Goal: Transaction & Acquisition: Subscribe to service/newsletter

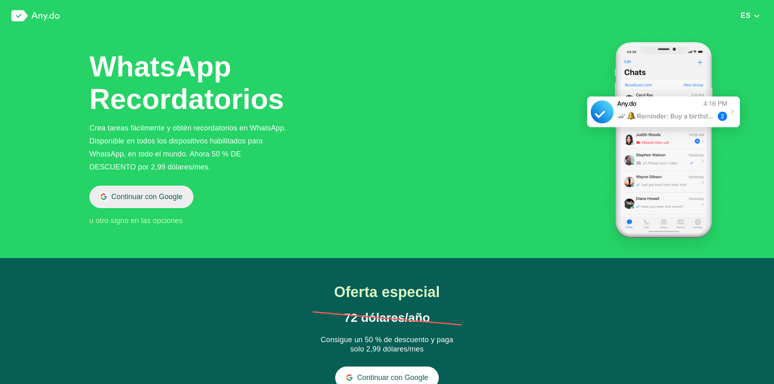
click at [125, 203] on button "Continuar con Google" at bounding box center [141, 197] width 104 height 22
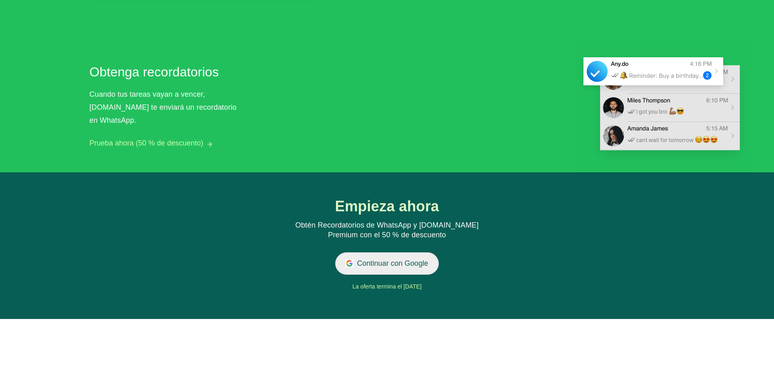
click at [417, 268] on button "Continuar con Google" at bounding box center [387, 263] width 104 height 22
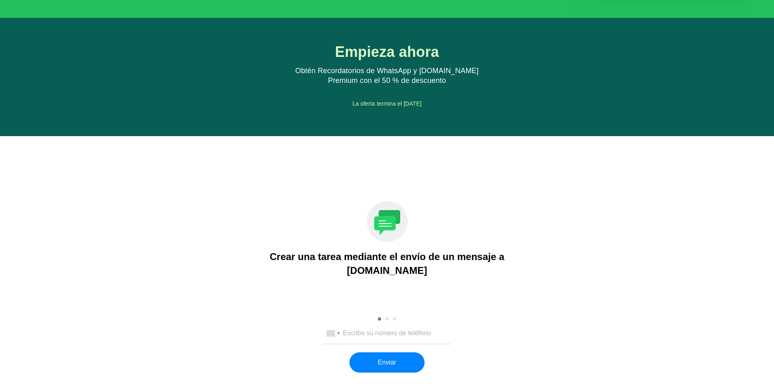
scroll to position [895, 0]
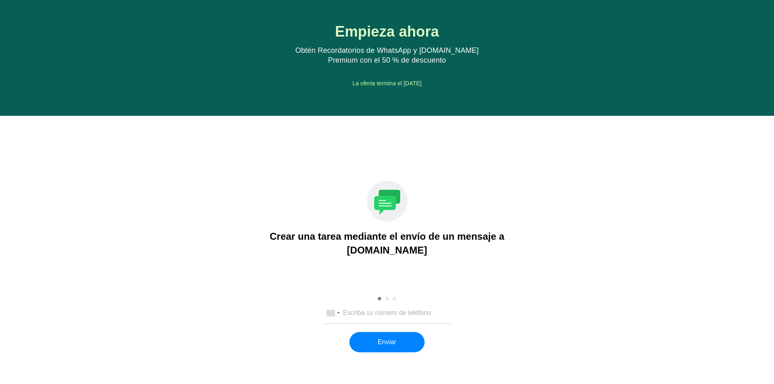
click at [401, 320] on div "[GEOGRAPHIC_DATA] +1 [GEOGRAPHIC_DATA] +44 [GEOGRAPHIC_DATA] (‫[GEOGRAPHIC_DATA…" at bounding box center [387, 313] width 128 height 21
click at [399, 317] on div "[GEOGRAPHIC_DATA] +1 [GEOGRAPHIC_DATA] +44 [GEOGRAPHIC_DATA] (‫[GEOGRAPHIC_DATA…" at bounding box center [387, 313] width 128 height 21
click at [399, 314] on input "tel" at bounding box center [387, 312] width 107 height 7
click at [334, 314] on div at bounding box center [331, 313] width 8 height 6
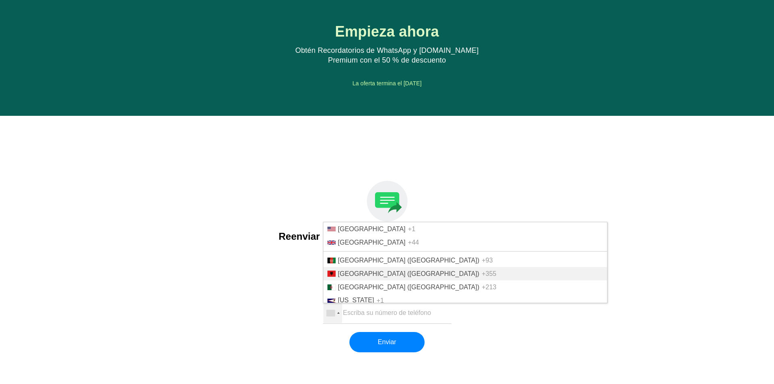
scroll to position [602, 0]
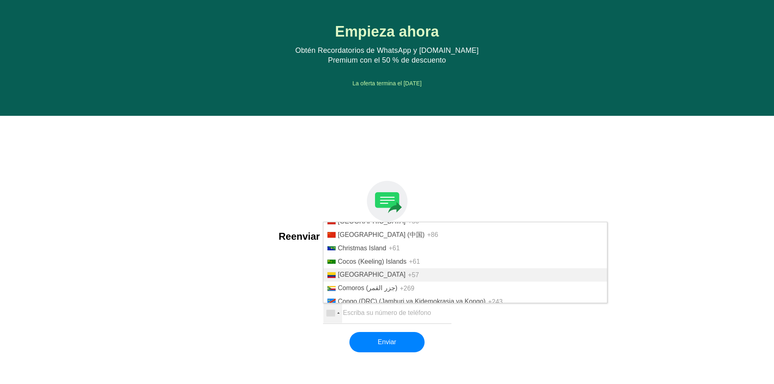
click at [352, 275] on span "[GEOGRAPHIC_DATA]" at bounding box center [372, 274] width 68 height 7
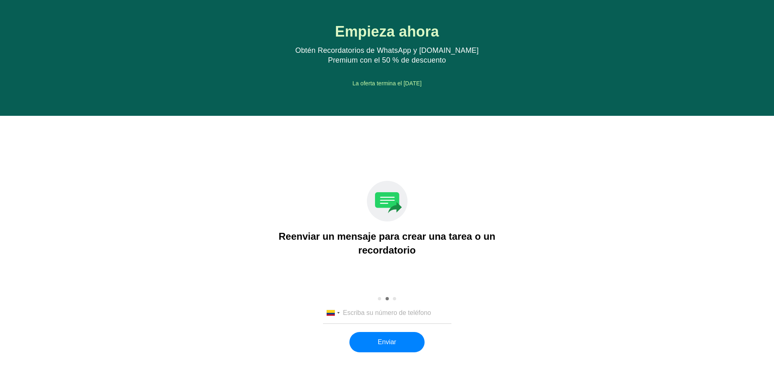
click at [410, 310] on input "tel" at bounding box center [387, 312] width 107 height 7
click at [334, 315] on div at bounding box center [331, 313] width 8 height 6
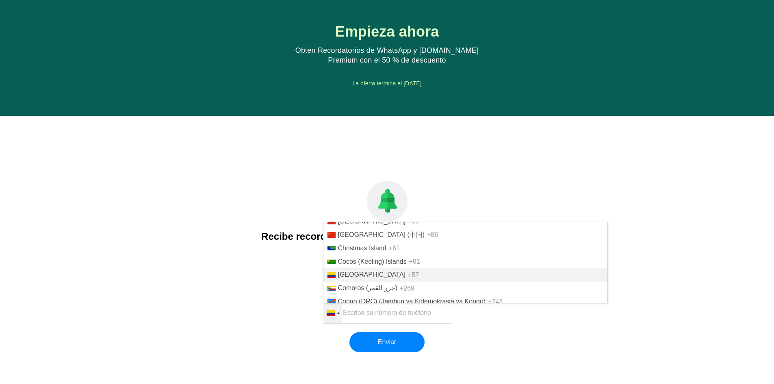
click at [365, 278] on span "[GEOGRAPHIC_DATA]" at bounding box center [372, 274] width 68 height 7
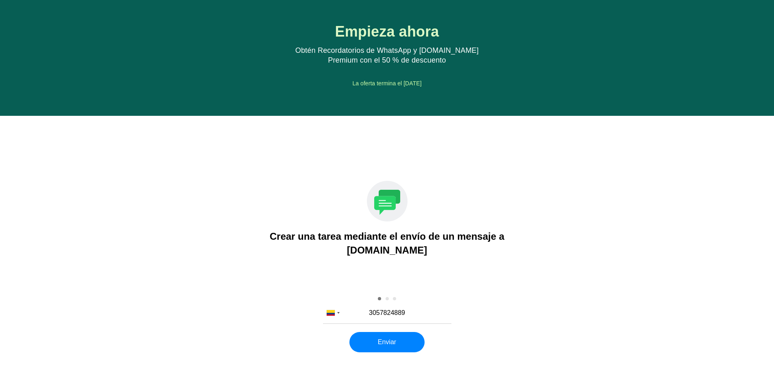
type input "3057824889"
click at [631, 307] on div "[GEOGRAPHIC_DATA] +1 [GEOGRAPHIC_DATA] +44 [GEOGRAPHIC_DATA] (‫[GEOGRAPHIC_DATA…" at bounding box center [387, 328] width 734 height 50
click at [381, 342] on button "Enviar" at bounding box center [387, 342] width 75 height 20
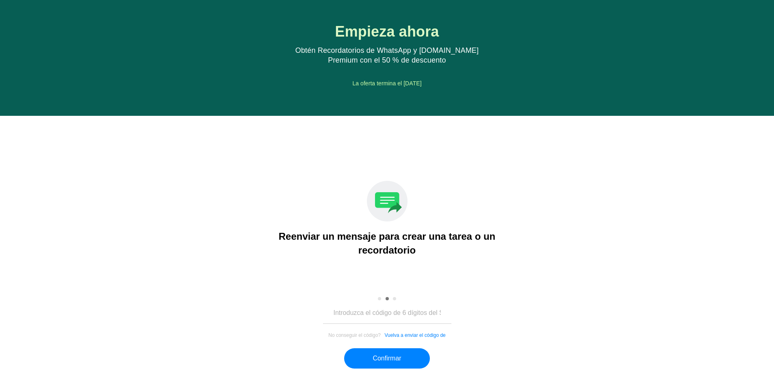
scroll to position [935, 0]
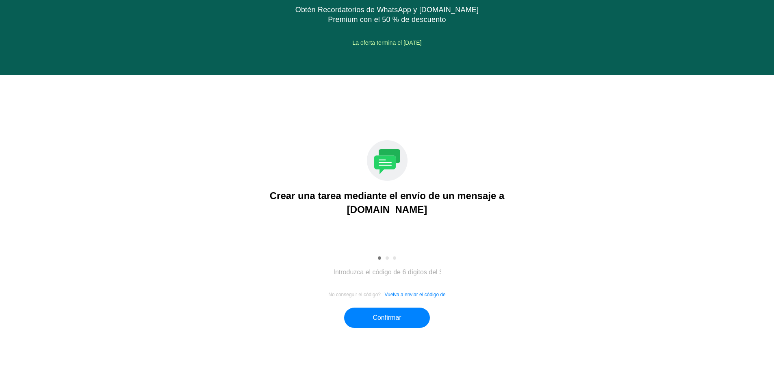
click at [428, 296] on button "Vuelva a enviar el código de" at bounding box center [415, 295] width 61 height 6
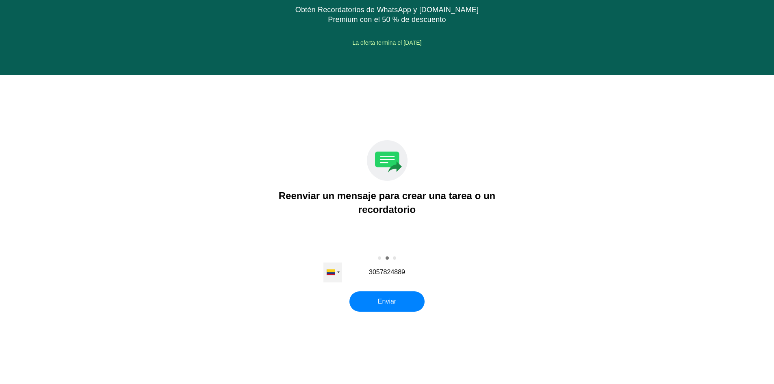
click at [335, 277] on div at bounding box center [333, 273] width 19 height 20
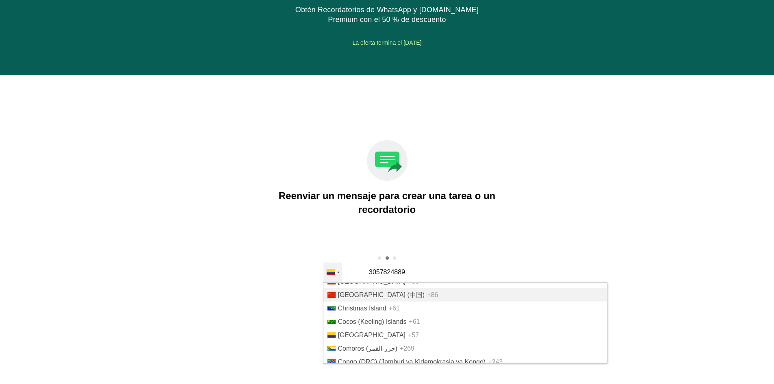
click at [345, 294] on span "[GEOGRAPHIC_DATA] (中国)" at bounding box center [381, 295] width 87 height 7
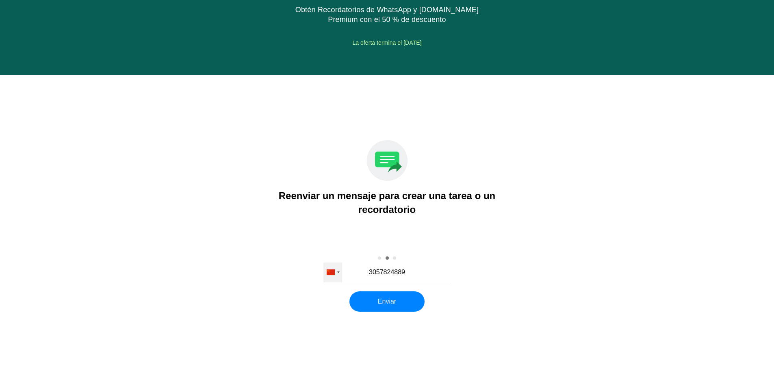
click at [335, 276] on div at bounding box center [333, 273] width 19 height 20
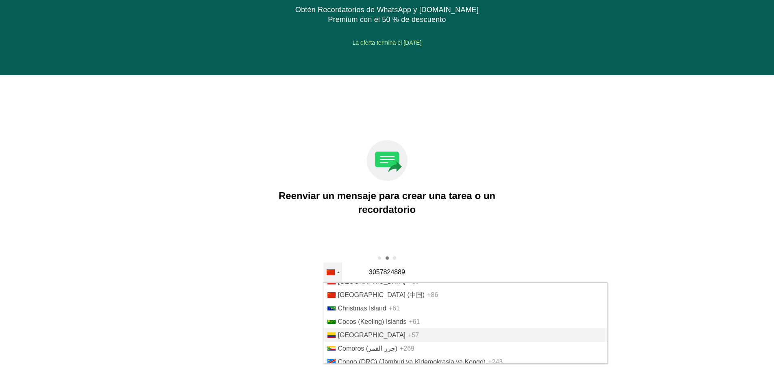
click at [349, 335] on span "[GEOGRAPHIC_DATA]" at bounding box center [372, 335] width 68 height 7
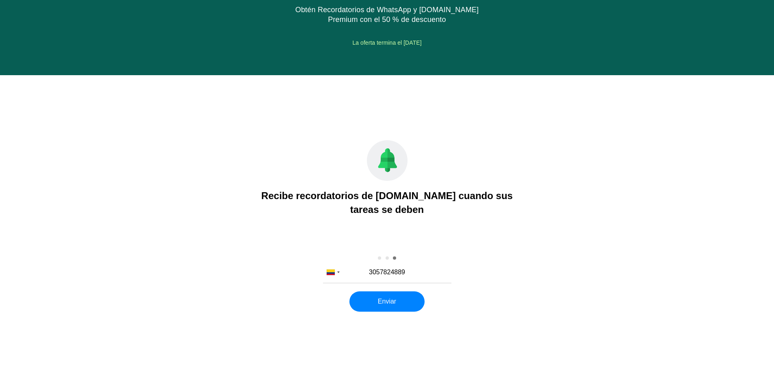
click at [406, 221] on li "Recibe recordatorios de [DOMAIN_NAME] cuando sus tareas se deben" at bounding box center [387, 201] width 734 height 122
